Goal: Information Seeking & Learning: Learn about a topic

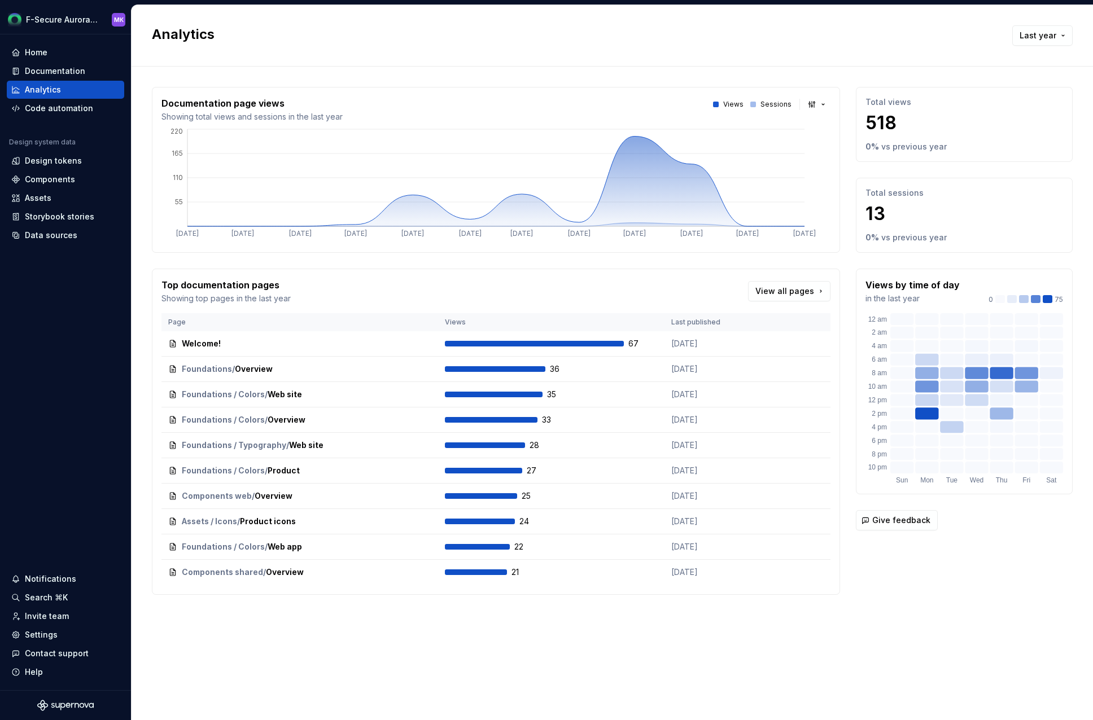
drag, startPoint x: 862, startPoint y: 125, endPoint x: 903, endPoint y: 127, distance: 41.2
click at [903, 127] on p "518" at bounding box center [964, 123] width 198 height 23
click at [903, 126] on p "518" at bounding box center [964, 123] width 198 height 23
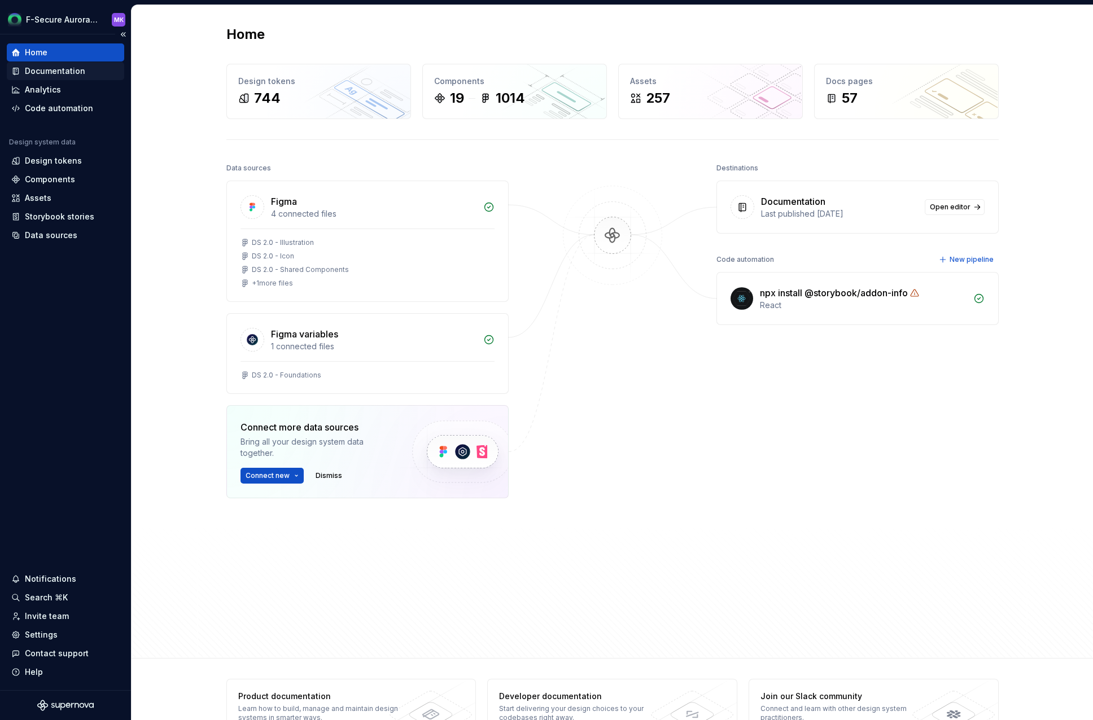
click at [68, 68] on div "Documentation" at bounding box center [55, 70] width 60 height 11
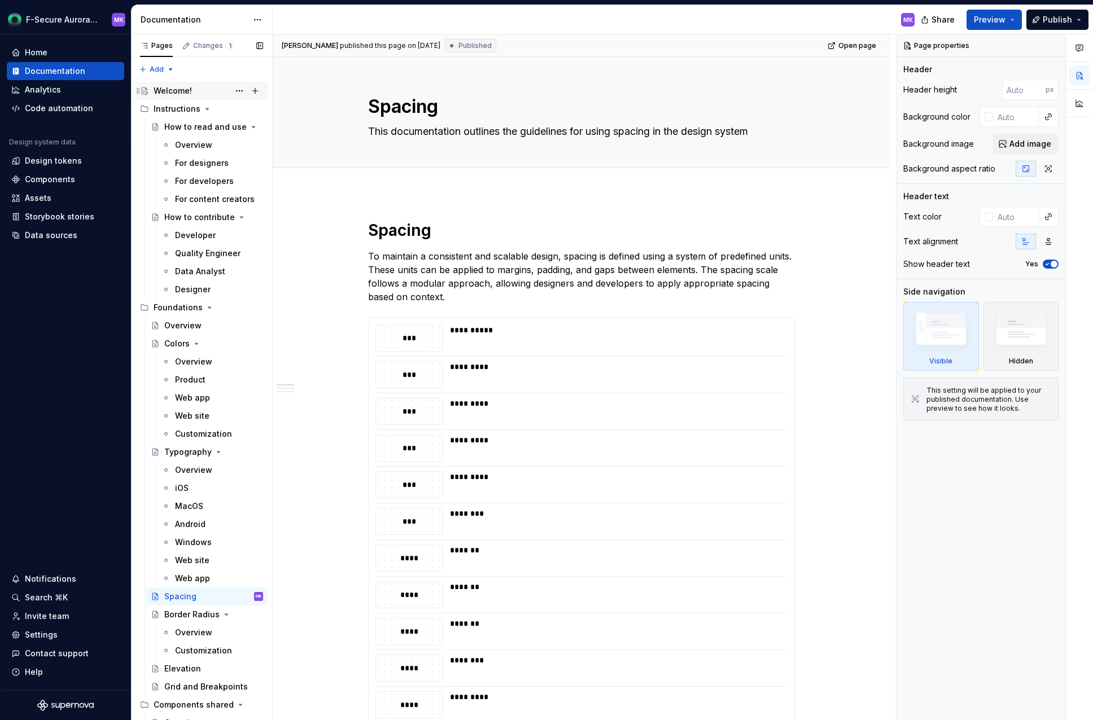
click at [170, 89] on div "Welcome!" at bounding box center [173, 90] width 38 height 11
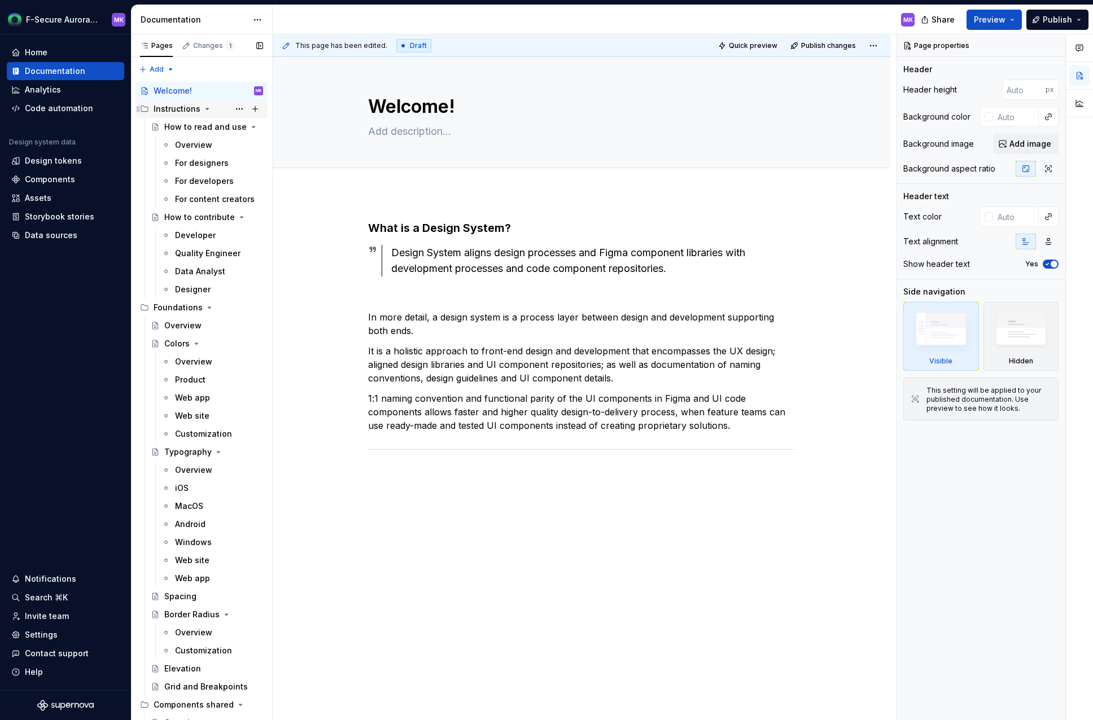
click at [168, 108] on div "Instructions" at bounding box center [177, 108] width 47 height 11
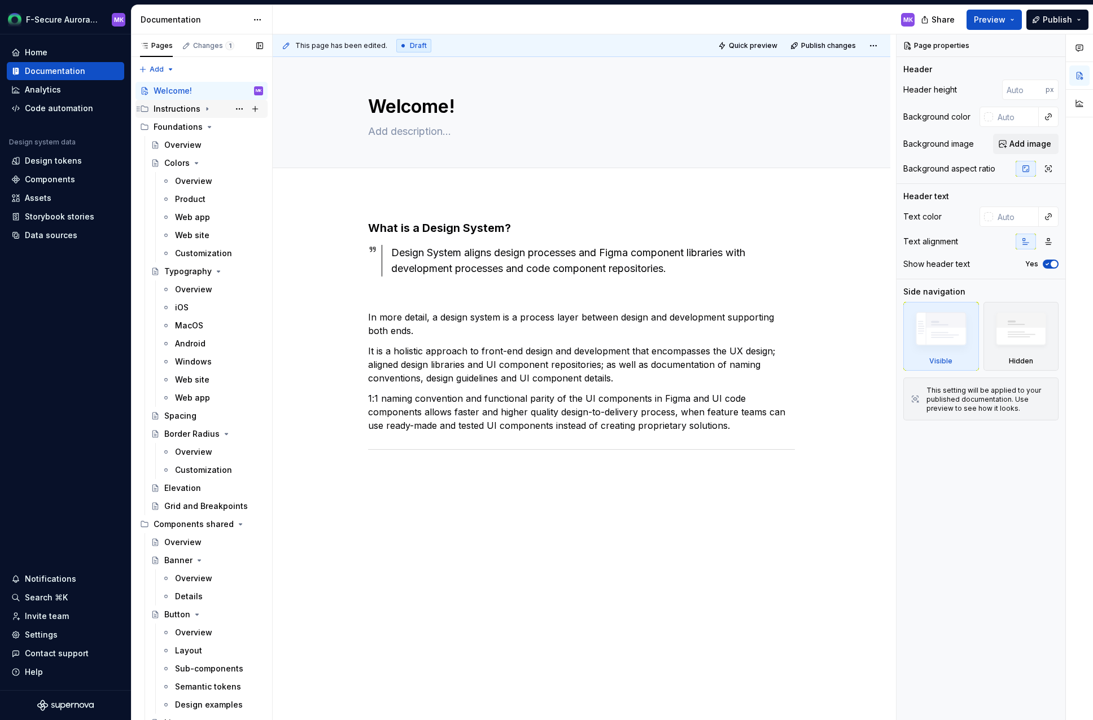
click at [171, 112] on div "Instructions" at bounding box center [177, 108] width 47 height 11
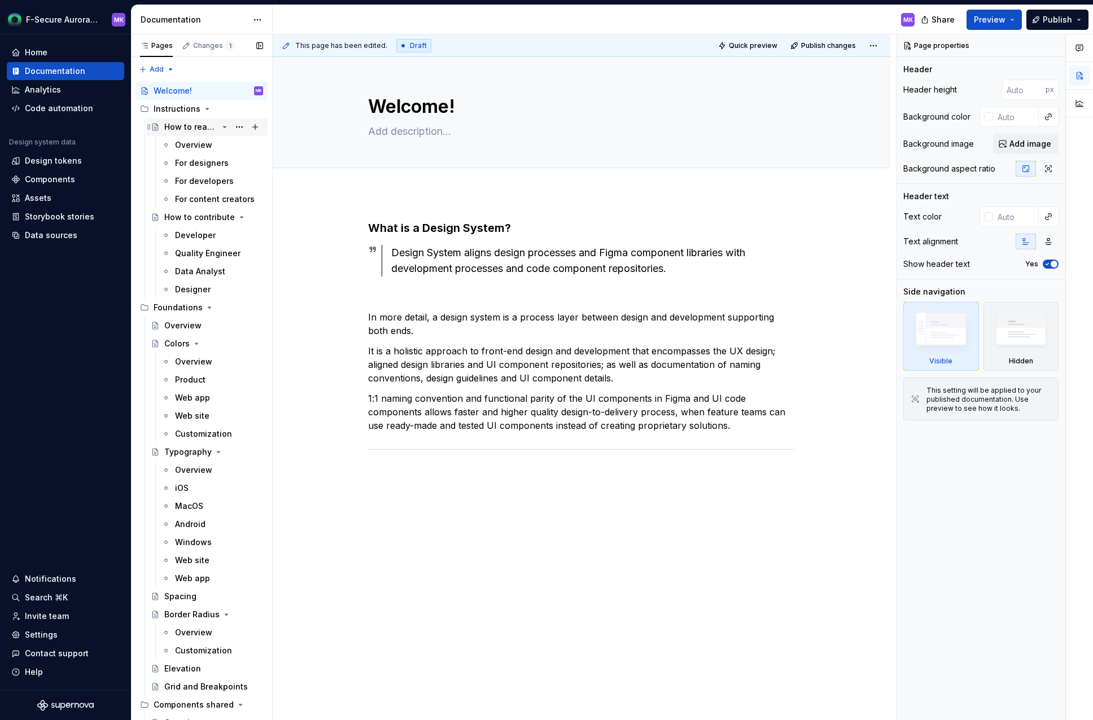
click at [187, 129] on div "How to read and use" at bounding box center [191, 126] width 54 height 11
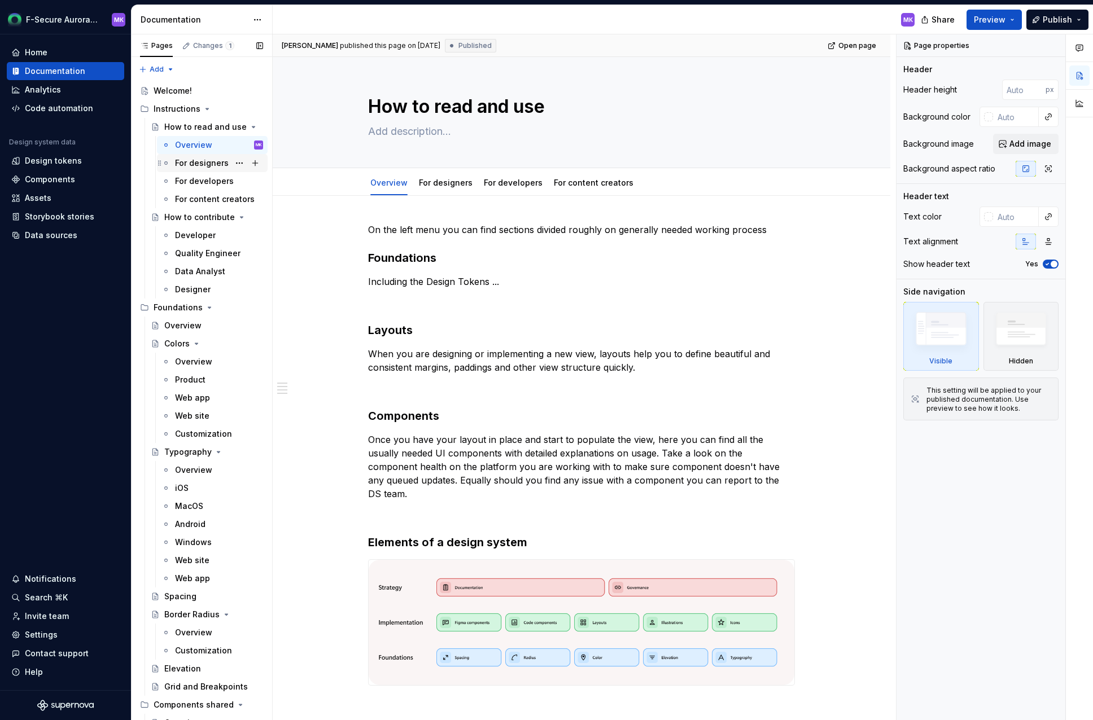
click at [203, 167] on div "For designers" at bounding box center [202, 162] width 54 height 11
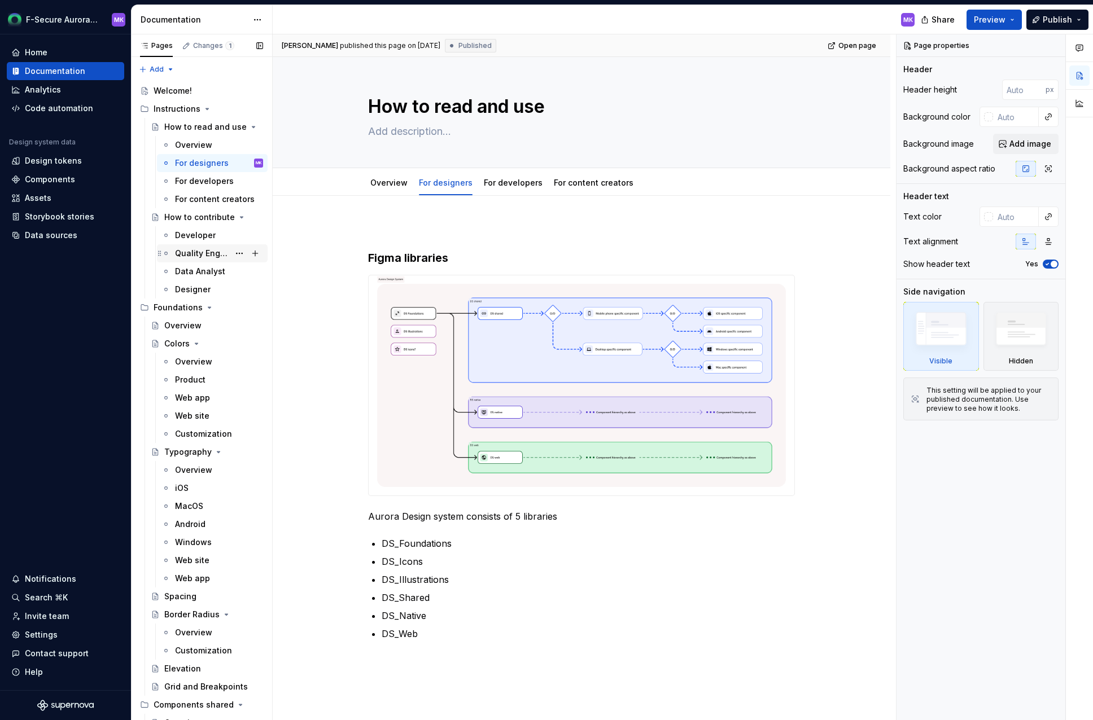
click at [195, 246] on div "Quality Engineer" at bounding box center [219, 254] width 88 height 16
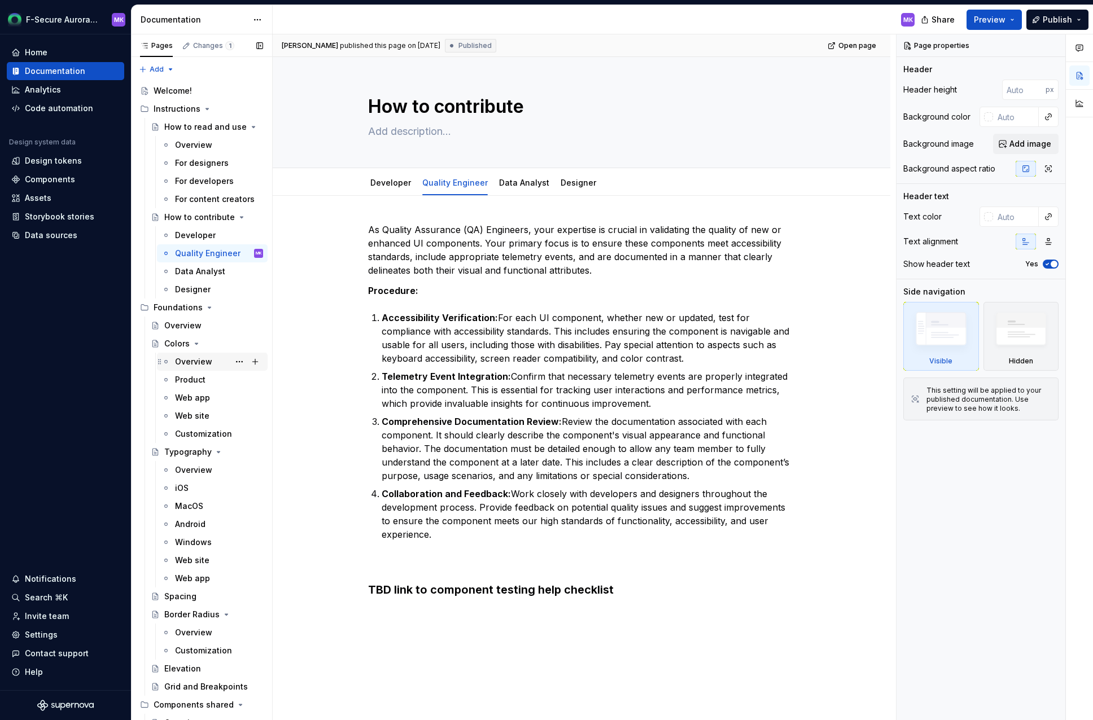
click at [204, 362] on div "Overview" at bounding box center [193, 361] width 37 height 11
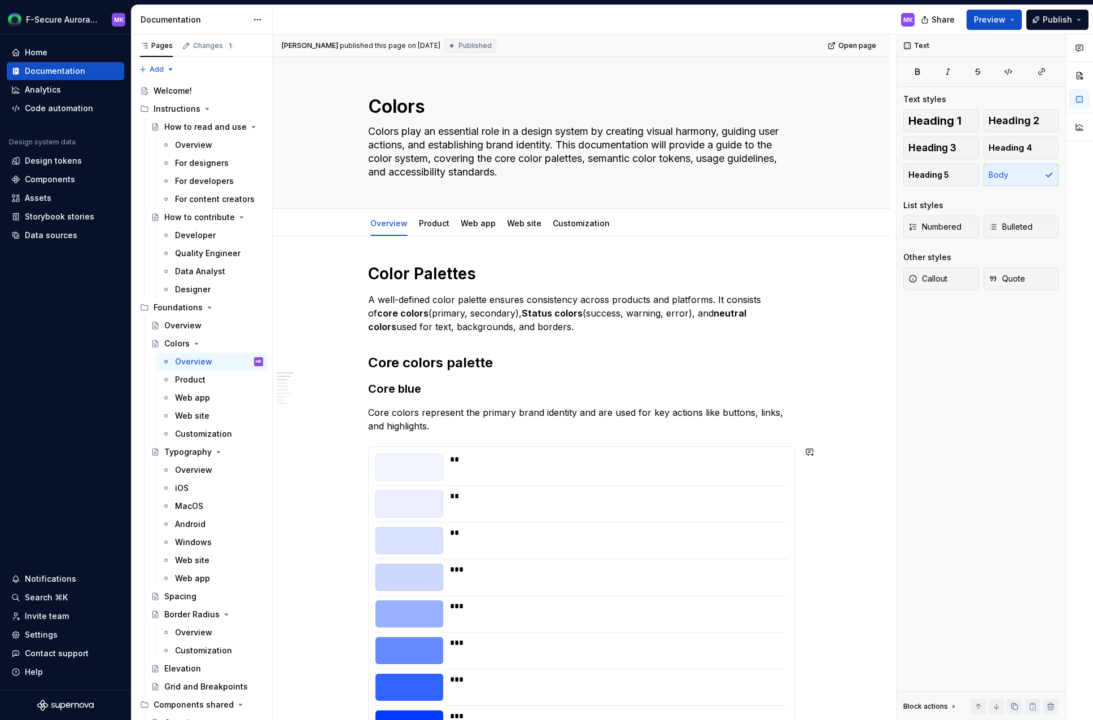
drag, startPoint x: 838, startPoint y: 577, endPoint x: 838, endPoint y: 403, distance: 173.9
click at [198, 384] on div "Product" at bounding box center [190, 379] width 30 height 11
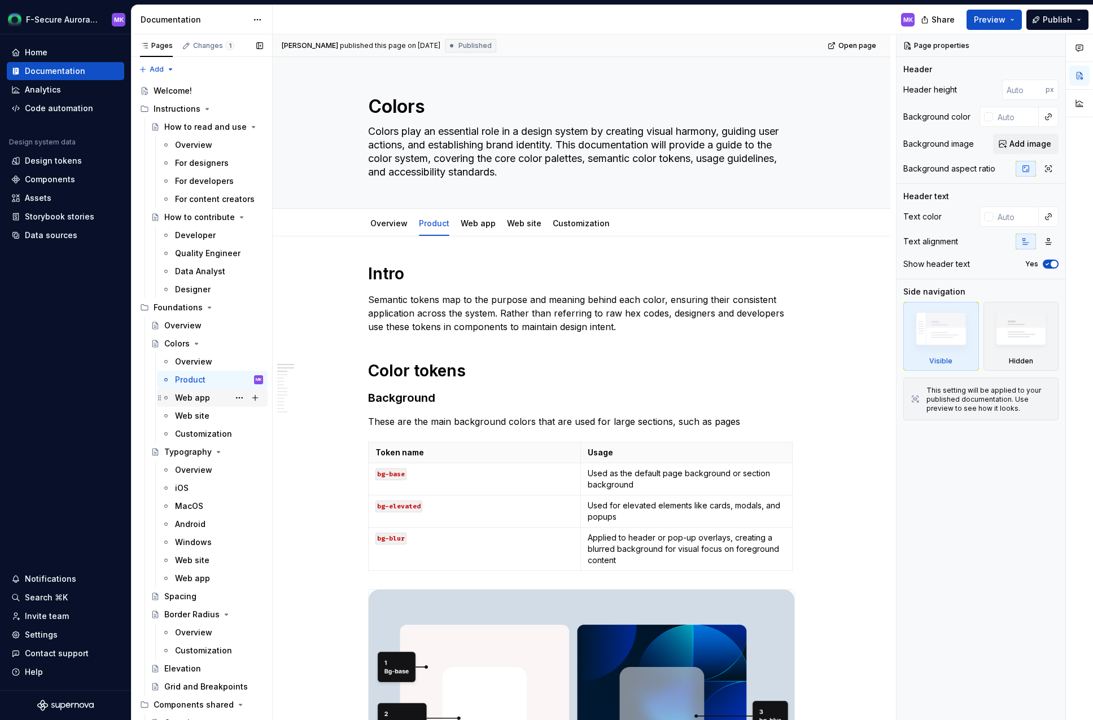
click at [204, 404] on div "Web app" at bounding box center [219, 398] width 88 height 16
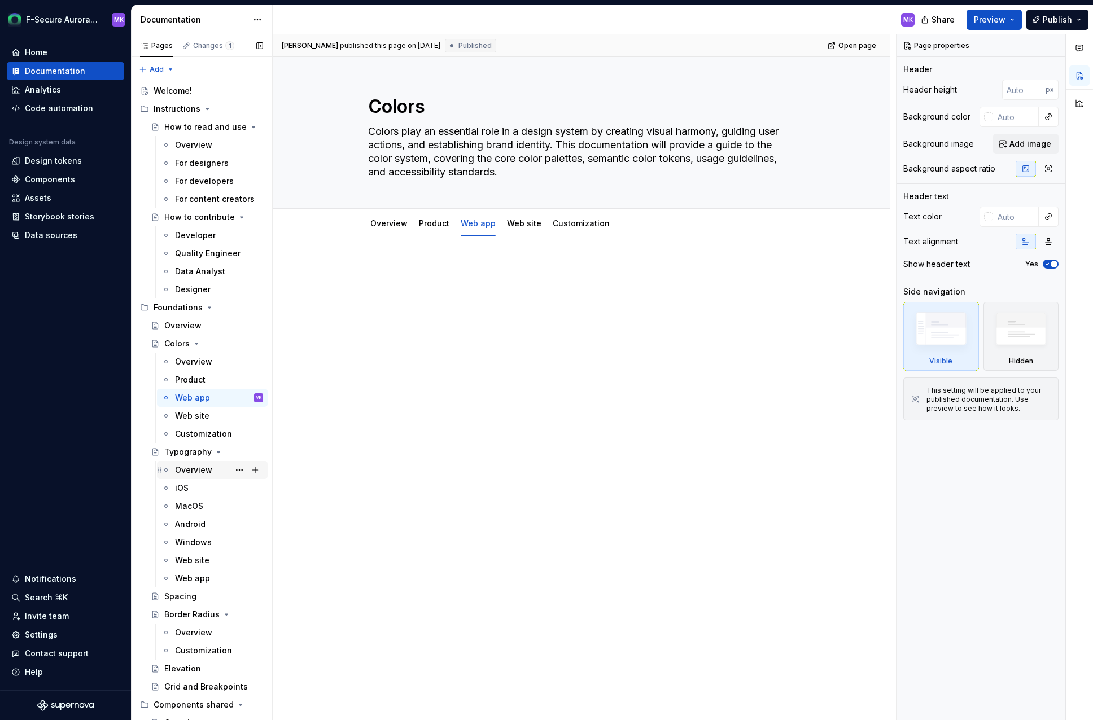
click at [206, 473] on div "Overview" at bounding box center [193, 470] width 37 height 11
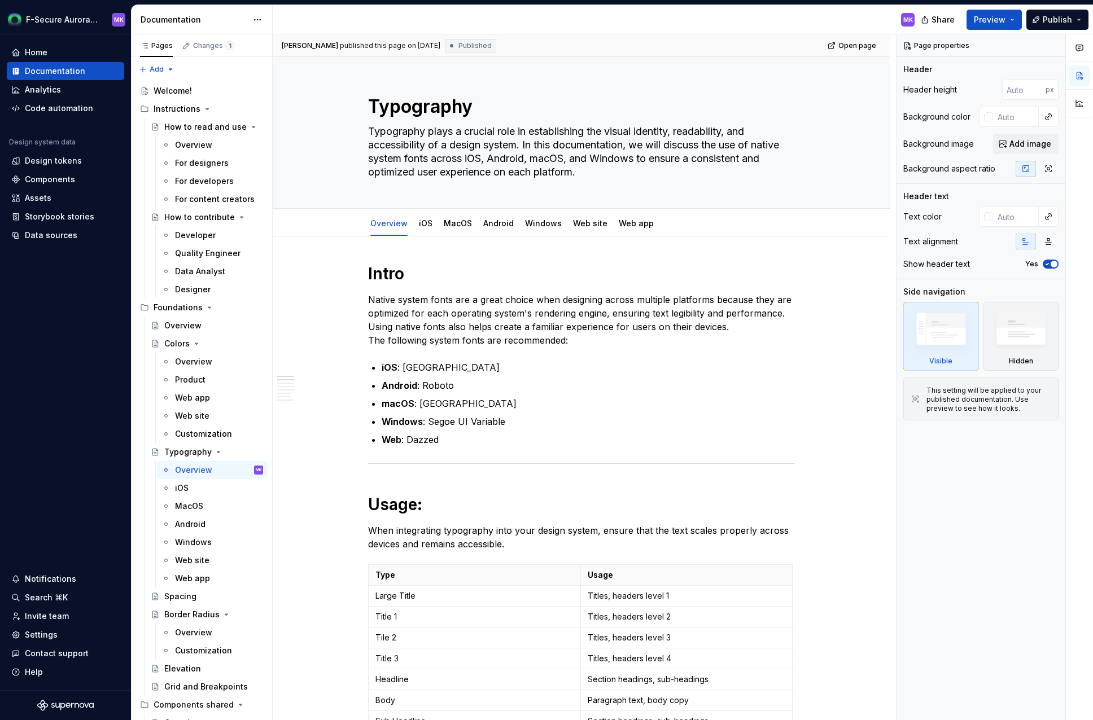
click at [605, 25] on div "MK" at bounding box center [598, 19] width 651 height 29
click at [551, 21] on div "MK" at bounding box center [598, 19] width 651 height 29
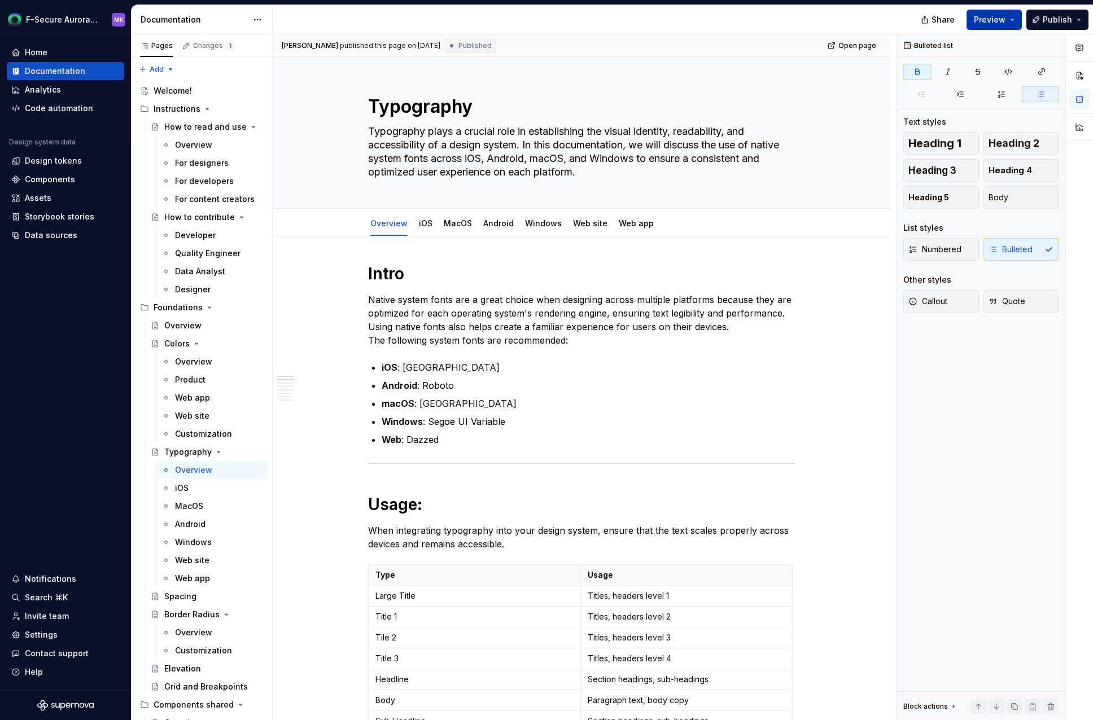
type textarea "*"
